Goal: Task Accomplishment & Management: Complete application form

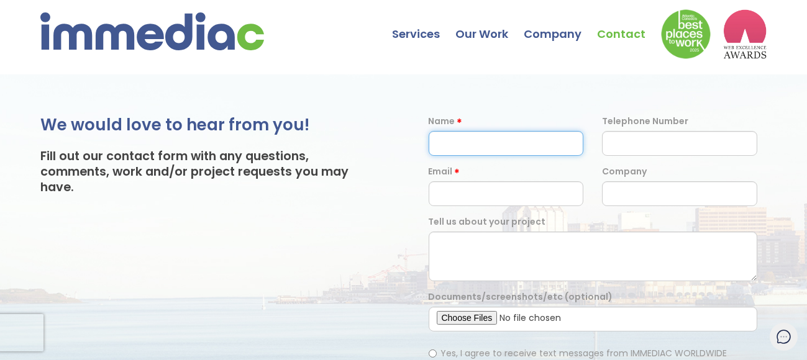
click at [433, 140] on input "text" at bounding box center [506, 143] width 155 height 25
type input "Sharon Collins"
type input "03340073326"
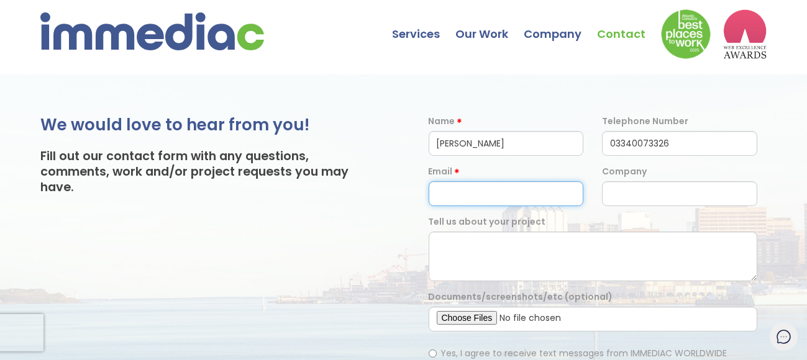
type input "sharon@webgritymemo.com"
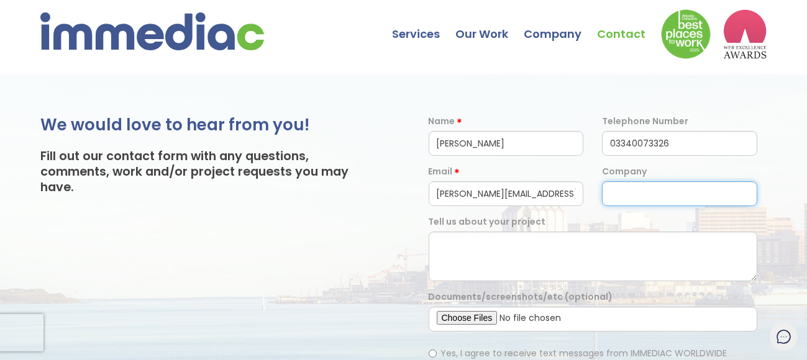
type input "Webgrity"
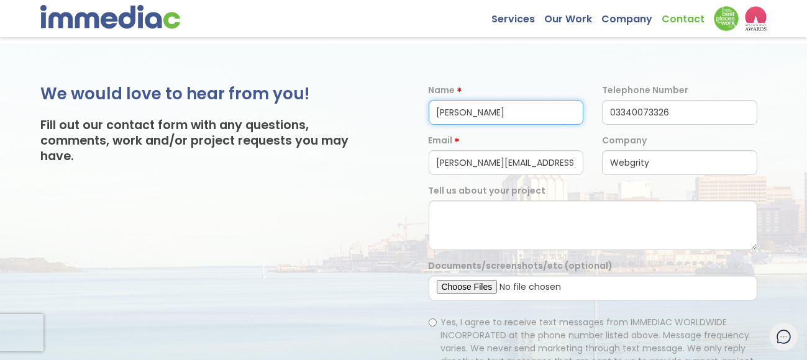
scroll to position [62, 0]
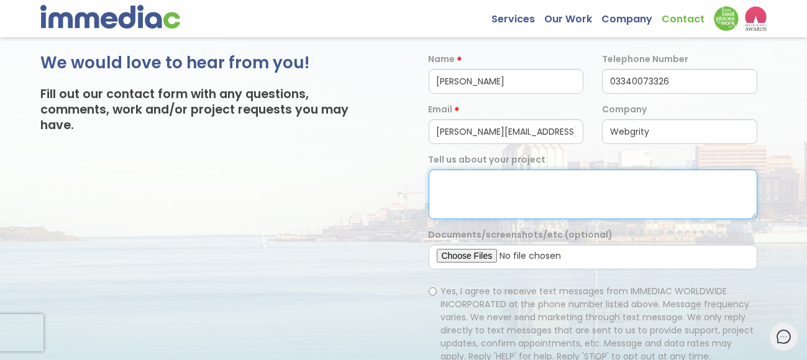
click at [483, 185] on textarea at bounding box center [593, 195] width 329 height 50
paste textarea "Hello, We are offering 25 Hours of no obligation FREE Trial of web designing an…"
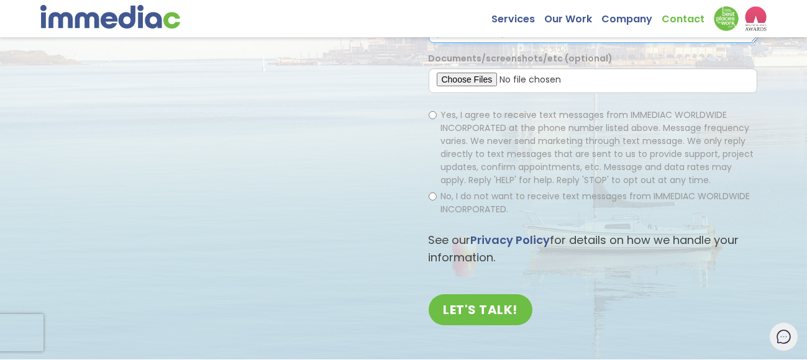
scroll to position [249, 0]
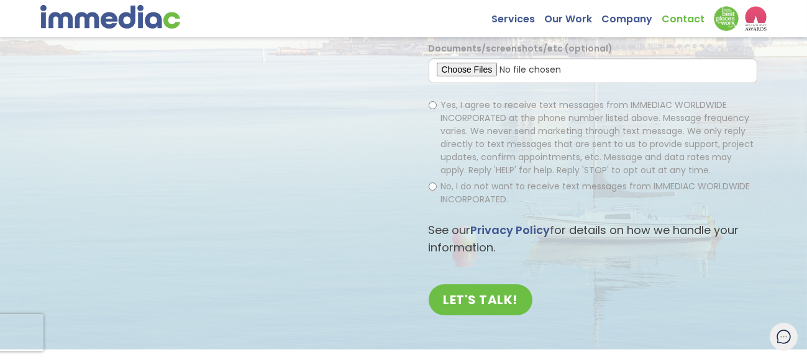
type textarea "Hello, We are offering 25 Hours of no obligation FREE Trial of web designing an…"
click at [429, 107] on label "Yes, I agree to receive text messages from IMMEDIAC WORLDWIDE INCORPORATED at t…" at bounding box center [593, 138] width 329 height 78
click at [429, 107] on input "Yes, I agree to receive text messages from IMMEDIAC WORLDWIDE INCORPORATED at t…" at bounding box center [433, 105] width 8 height 8
radio input "true"
click at [432, 183] on input "No, I do not want to receive text messages from IMMEDIAC WORLDWIDE INCORPORATED." at bounding box center [433, 187] width 8 height 8
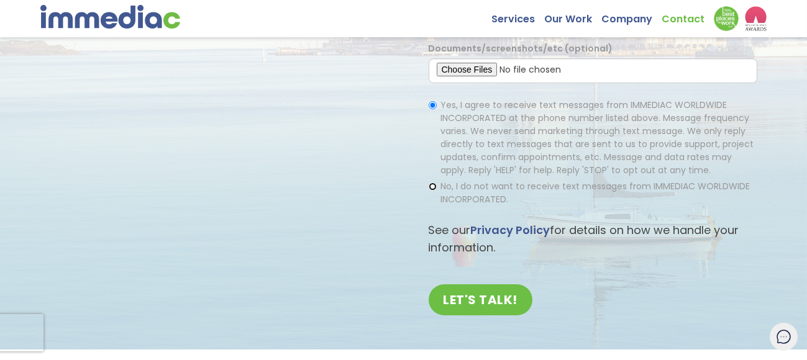
radio input "true"
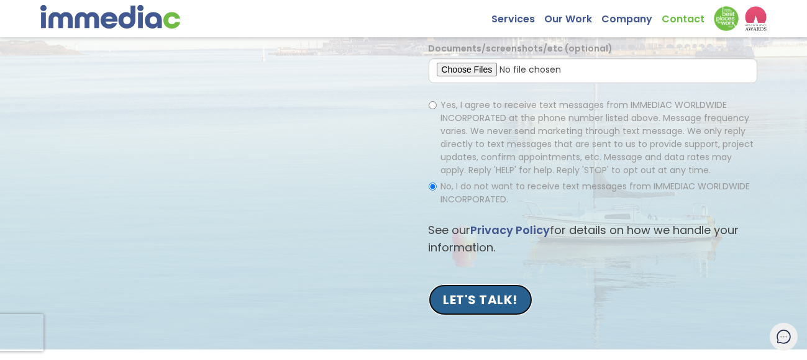
click at [467, 306] on input "LET'S TALK!" at bounding box center [481, 300] width 104 height 31
